Goal: Obtain resource: Download file/media

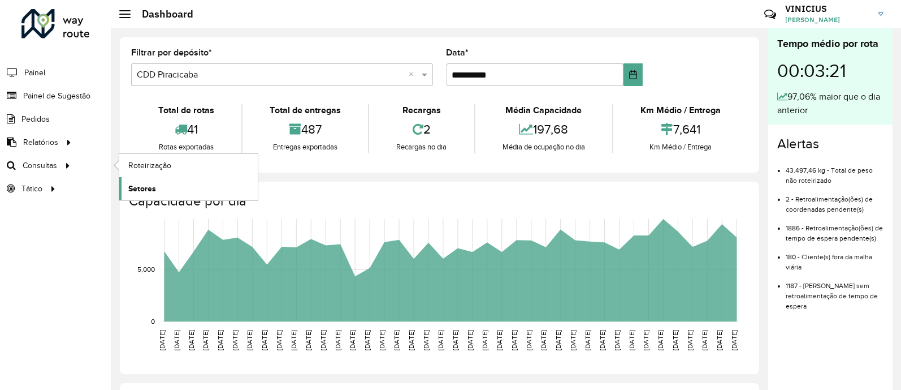
click at [162, 185] on link "Setores" at bounding box center [188, 188] width 139 height 23
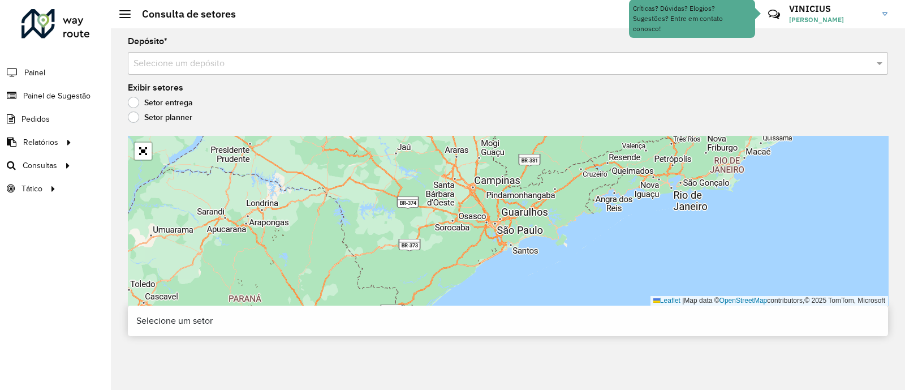
click at [274, 66] on input "text" at bounding box center [496, 64] width 726 height 14
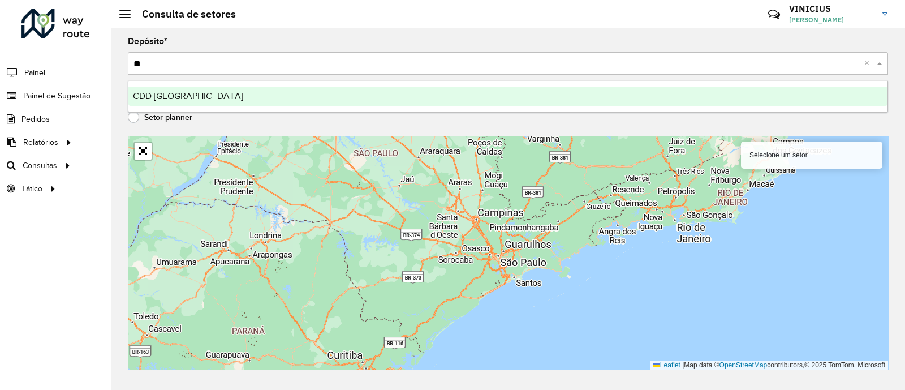
type input "***"
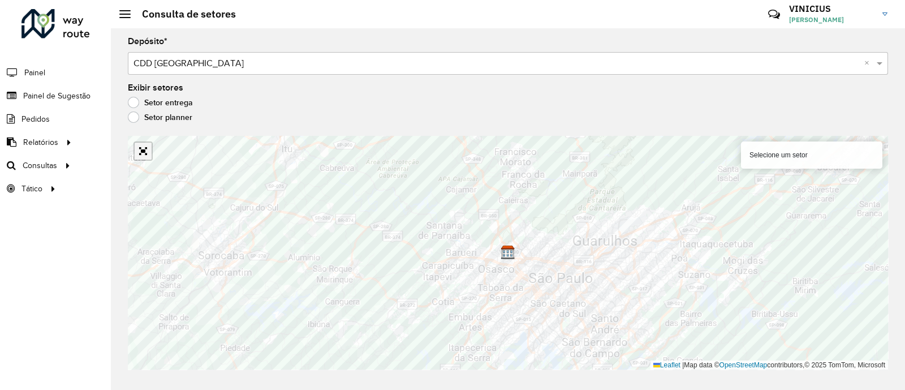
click at [144, 148] on link "Abrir mapa em tela cheia" at bounding box center [143, 150] width 17 height 17
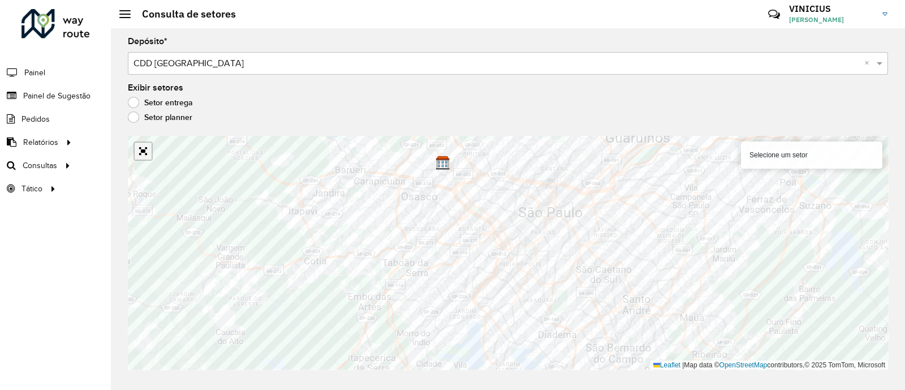
click at [138, 153] on link "Abrir mapa em tela cheia" at bounding box center [143, 150] width 17 height 17
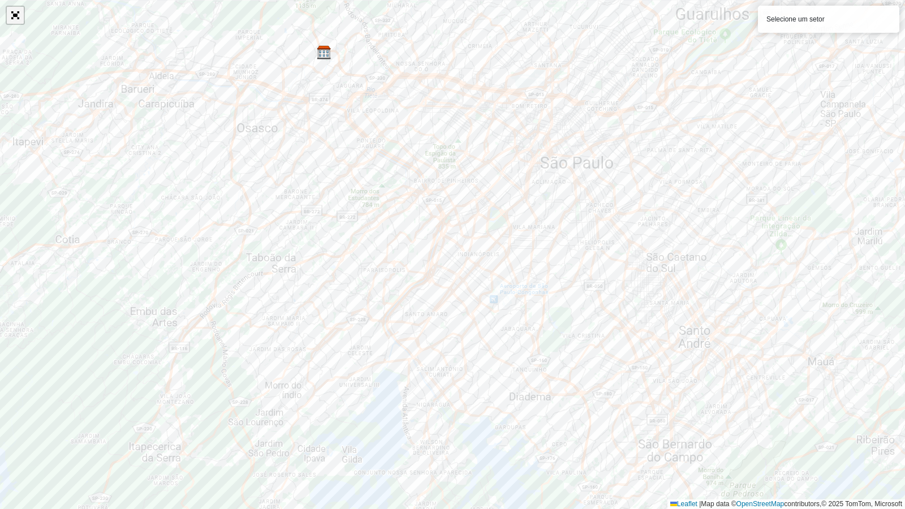
click at [13, 15] on link "Abrir mapa em tela cheia" at bounding box center [15, 15] width 17 height 17
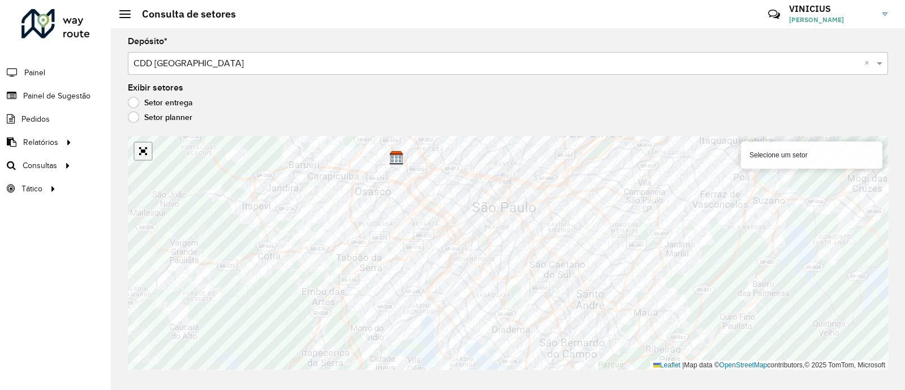
click at [139, 148] on link "Abrir mapa em tela cheia" at bounding box center [143, 150] width 17 height 17
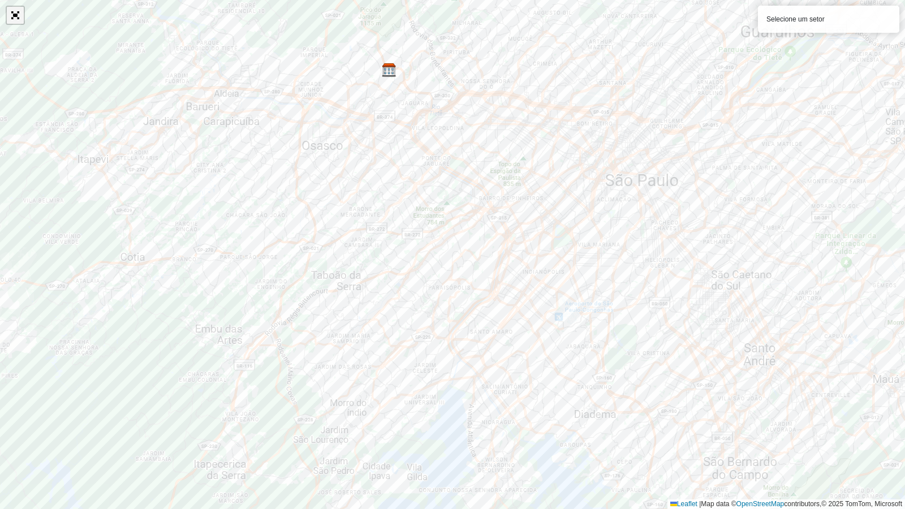
click at [15, 13] on link "Abrir mapa em tela cheia" at bounding box center [15, 15] width 17 height 17
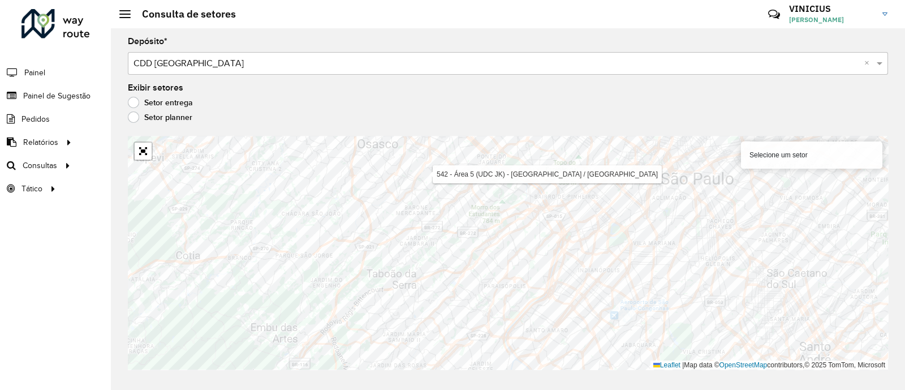
click at [366, 115] on div "Setor planner" at bounding box center [508, 120] width 760 height 14
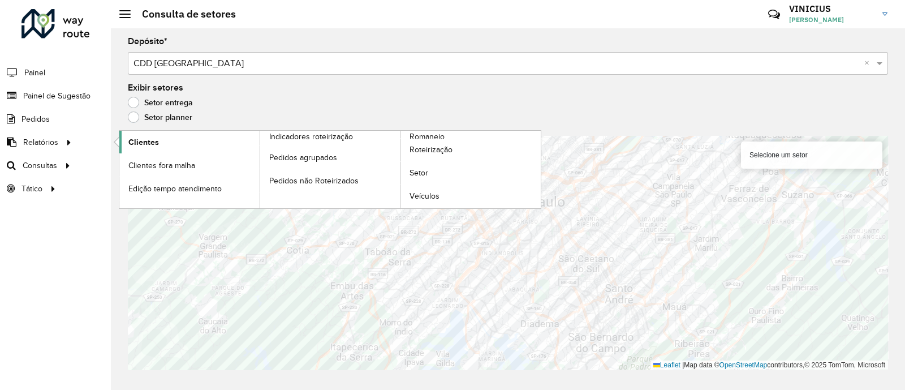
click at [150, 139] on span "Clientes" at bounding box center [143, 142] width 31 height 12
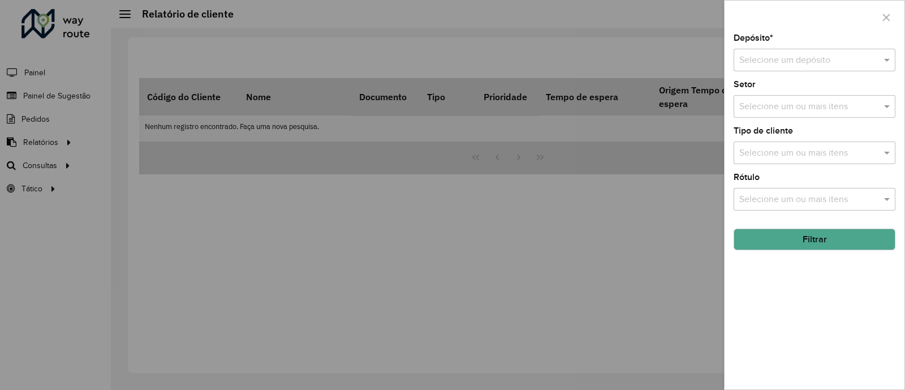
click at [817, 55] on input "text" at bounding box center [803, 61] width 128 height 14
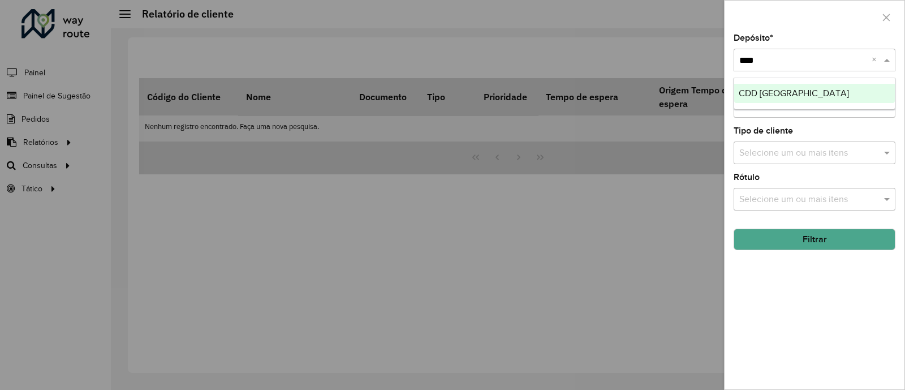
type input "*****"
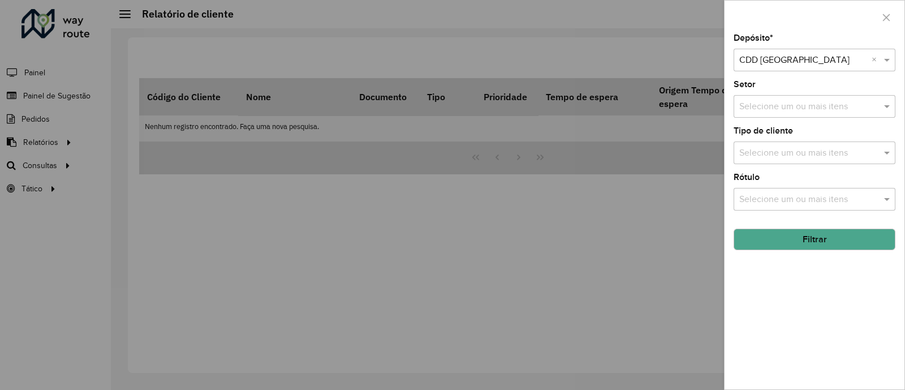
click at [840, 240] on button "Filtrar" at bounding box center [814, 238] width 162 height 21
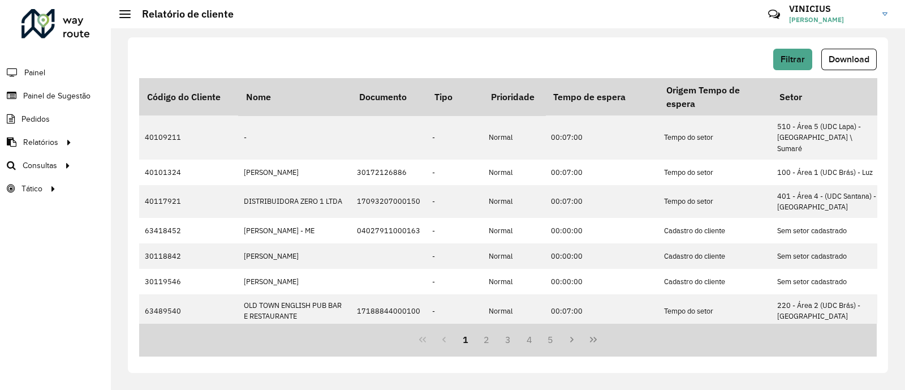
click at [849, 62] on span "Download" at bounding box center [848, 59] width 41 height 10
